Goal: Task Accomplishment & Management: Use online tool/utility

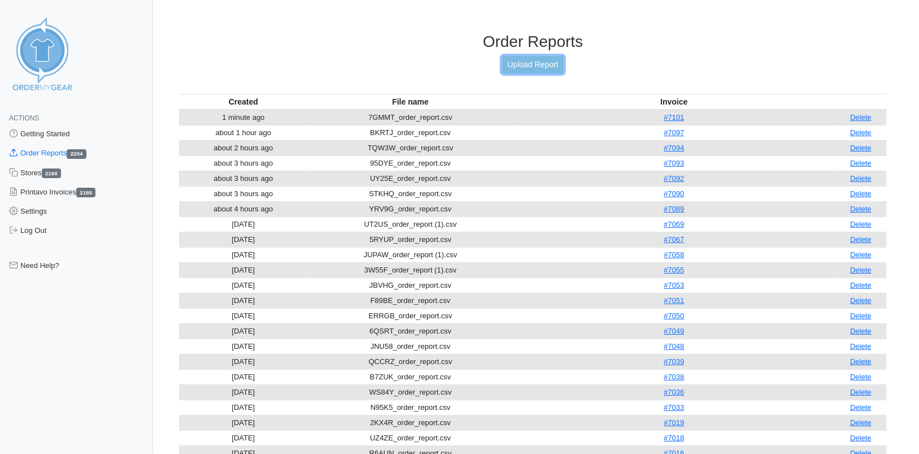
click at [536, 71] on link "Upload Report" at bounding box center [532, 65] width 61 height 18
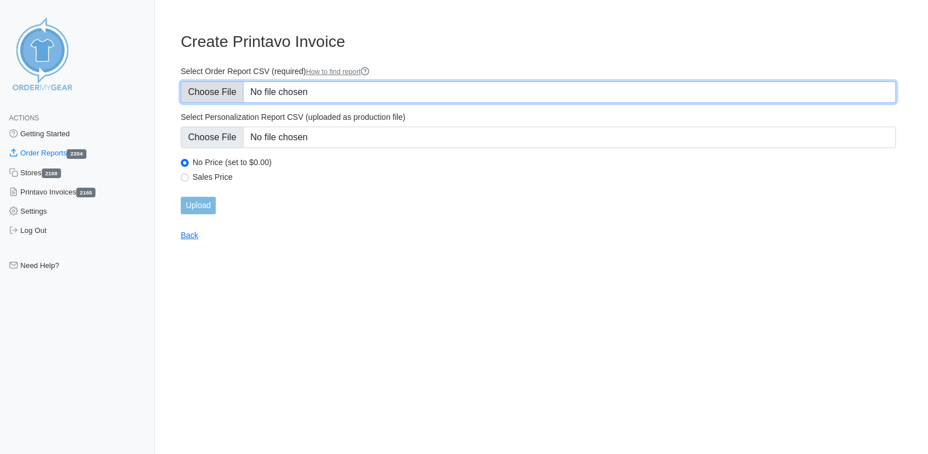
click at [229, 91] on input "Select Order Report CSV (required) How to find report" at bounding box center [538, 91] width 715 height 21
type input "C:\fakepath\UUT9D_order_report.csv"
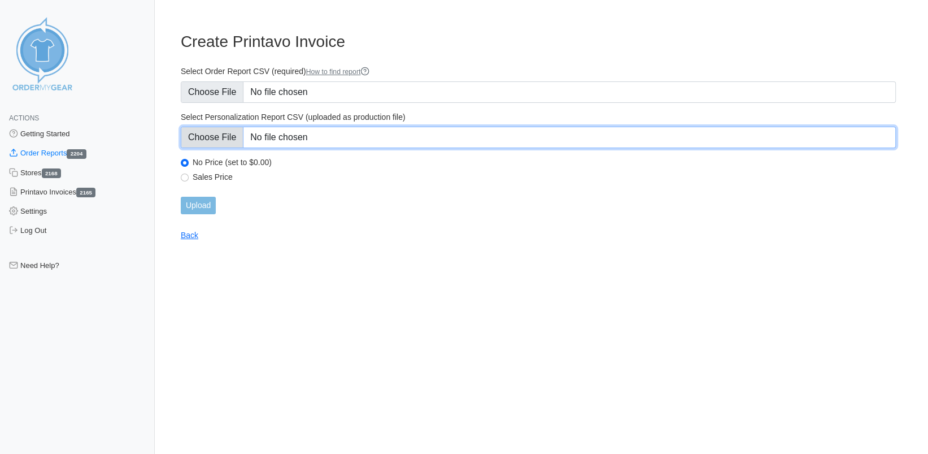
click at [225, 140] on input "Select Personalization Report CSV (uploaded as production file)" at bounding box center [538, 137] width 715 height 21
type input "C:\fakepath\UUT9D_personalization_report.csv"
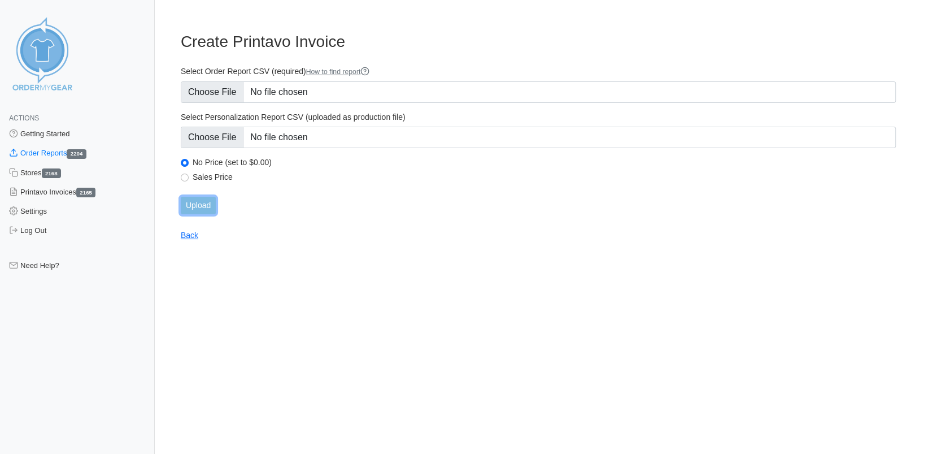
click at [196, 208] on input "Upload" at bounding box center [198, 206] width 35 height 18
